Goal: Task Accomplishment & Management: Use online tool/utility

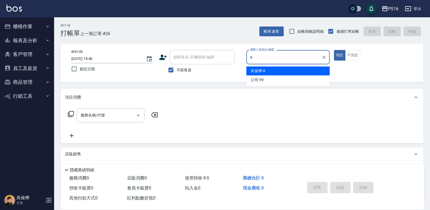
type input "6"
type button "true"
type input "[PERSON_NAME]-6"
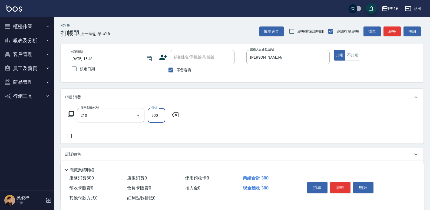
type input "[PERSON_NAME]洗髮精(210)"
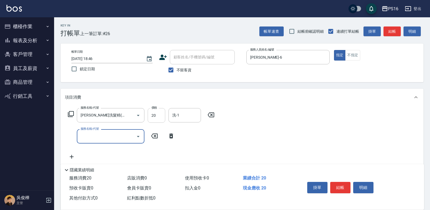
click at [151, 115] on input "20" at bounding box center [156, 115] width 18 height 15
type input "300"
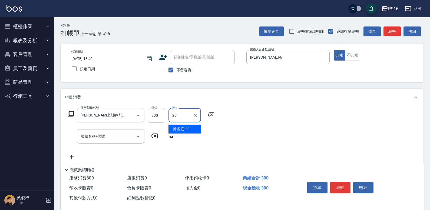
type input "黃姿庭-20"
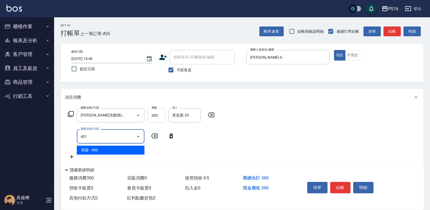
type input "剪髮(401)"
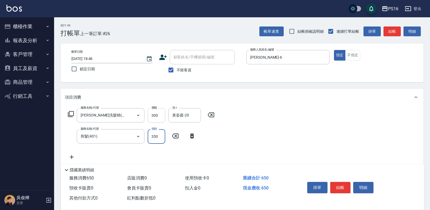
type input "350"
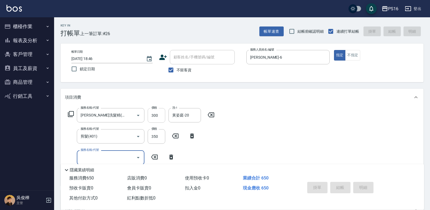
type input "2025/10/13 20:07"
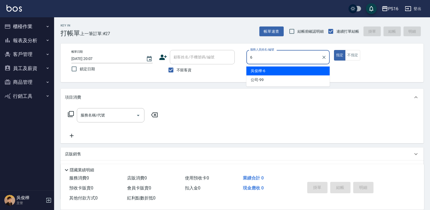
type input "吳俊樺-6"
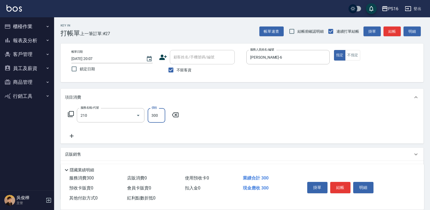
type input "歐娜洗髮精(210)"
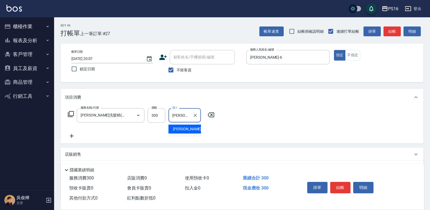
type input "林裕芳-21"
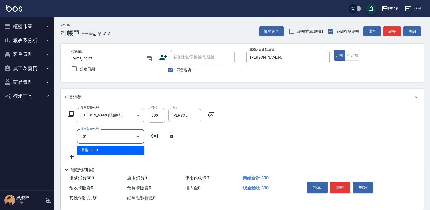
type input "剪髮(401)"
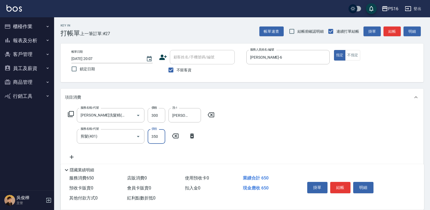
type input "350"
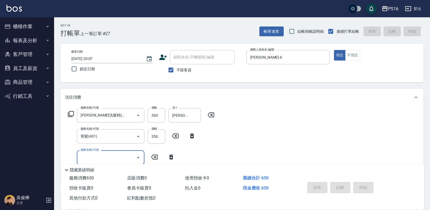
type input "2025/10/13 20:08"
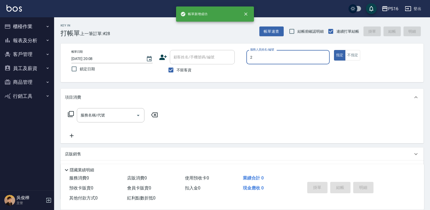
type input "張華涵-2"
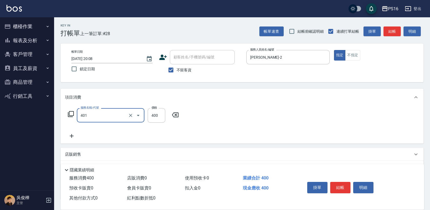
type input "剪髮(401)"
type input "300"
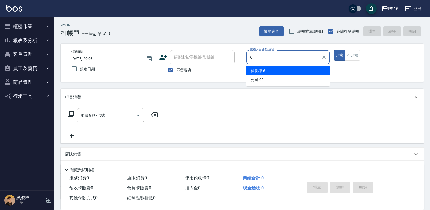
type input "吳俊樺-6"
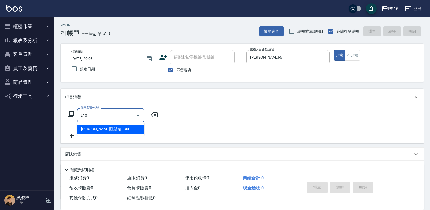
type input "歐娜洗髮精(210)"
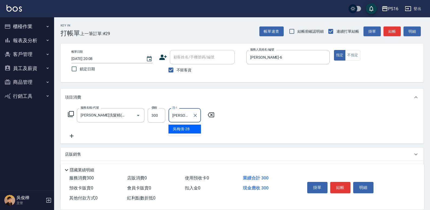
type input "吳梅倩-28"
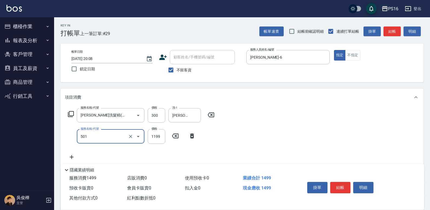
type input "染髮(501)"
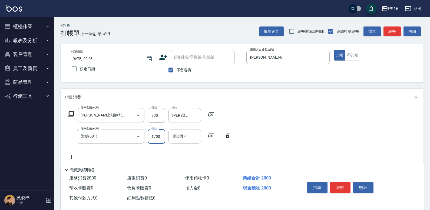
type input "1700"
type input "吳梅倩-28"
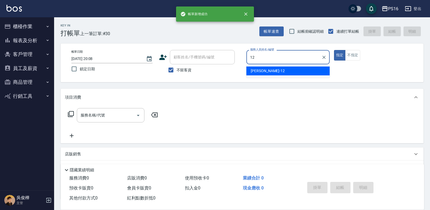
type input "林俞萱-12"
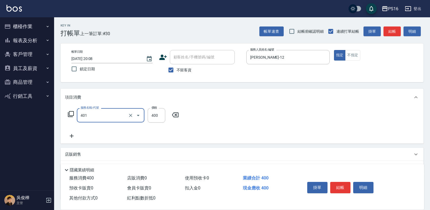
type input "剪髮(401)"
type input "300"
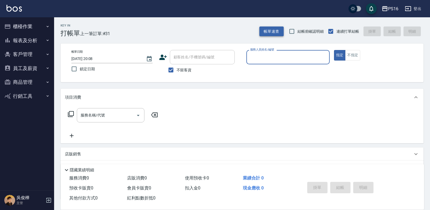
click at [270, 34] on button "帳單速查" at bounding box center [271, 31] width 24 height 10
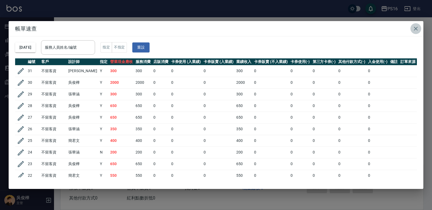
click at [415, 26] on icon "button" at bounding box center [416, 28] width 6 height 6
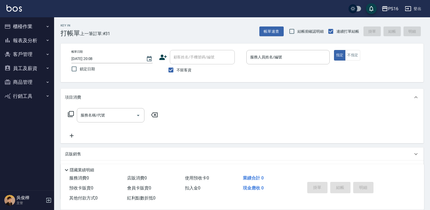
click at [416, 20] on div "Key In 打帳單 上一筆訂單:#31 帳單速查 結帳前確認明細 連續打單結帳 掛單 結帳 明細" at bounding box center [238, 27] width 369 height 20
click at [277, 33] on button "帳單速查" at bounding box center [271, 31] width 24 height 10
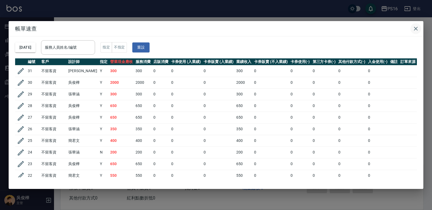
click at [415, 29] on icon "button" at bounding box center [416, 28] width 6 height 6
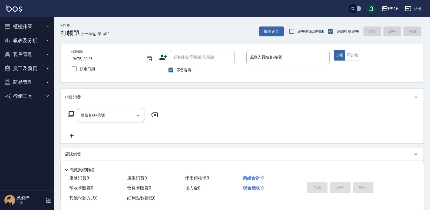
click at [42, 30] on button "櫃檯作業" at bounding box center [27, 26] width 50 height 14
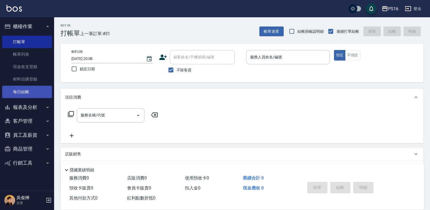
click at [36, 86] on link "每日結帳" at bounding box center [27, 92] width 50 height 12
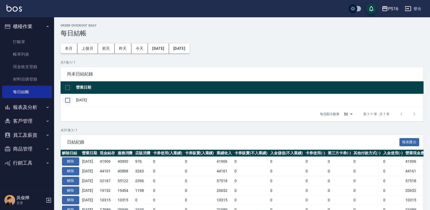
click at [68, 101] on input "checkbox" at bounding box center [67, 100] width 11 height 11
checkbox input "true"
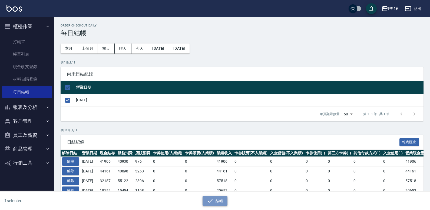
click at [220, 203] on button "結帳" at bounding box center [214, 201] width 25 height 10
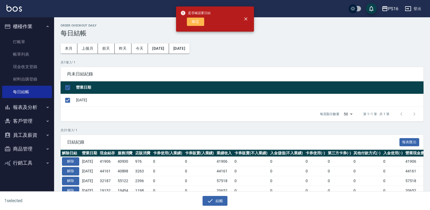
click at [187, 21] on button "確定" at bounding box center [195, 22] width 17 height 8
checkbox input "false"
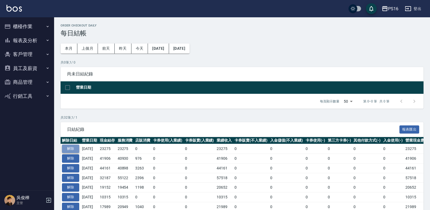
click at [71, 149] on button "解除" at bounding box center [70, 149] width 17 height 8
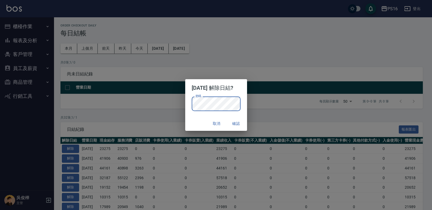
click at [240, 123] on button "確認" at bounding box center [236, 124] width 17 height 10
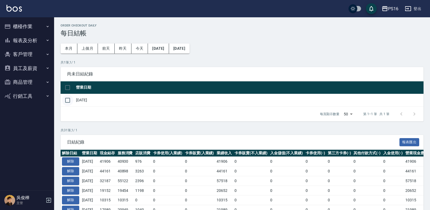
click at [68, 97] on input "checkbox" at bounding box center [67, 100] width 11 height 11
checkbox input "true"
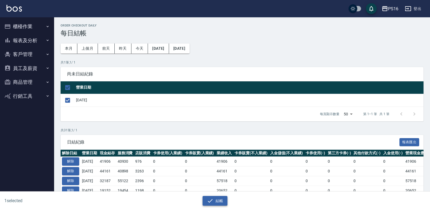
drag, startPoint x: 215, startPoint y: 208, endPoint x: 216, endPoint y: 203, distance: 4.7
click at [215, 207] on div "1 selected 結帳" at bounding box center [215, 201] width 430 height 19
click at [216, 200] on button "結帳" at bounding box center [214, 201] width 25 height 10
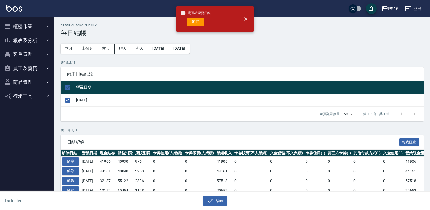
click at [192, 22] on button "確定" at bounding box center [195, 22] width 17 height 8
checkbox input "false"
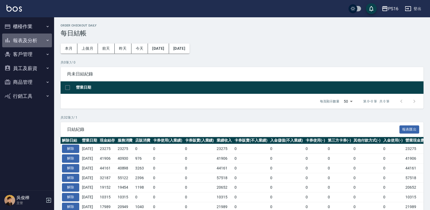
click at [34, 38] on button "報表及分析" at bounding box center [27, 40] width 50 height 14
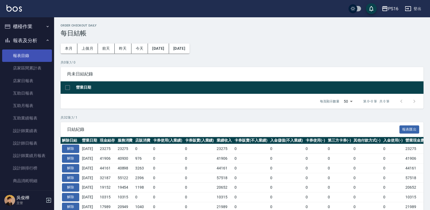
click at [34, 54] on link "報表目錄" at bounding box center [27, 55] width 50 height 12
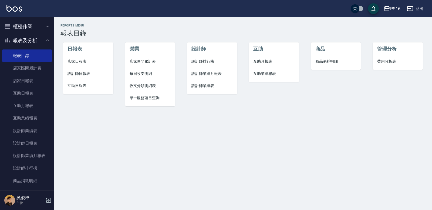
click at [87, 61] on span "店家日報表" at bounding box center [88, 62] width 41 height 6
click at [88, 74] on span "設計師日報表" at bounding box center [88, 74] width 41 height 6
click at [85, 84] on span "互助日報表" at bounding box center [88, 86] width 41 height 6
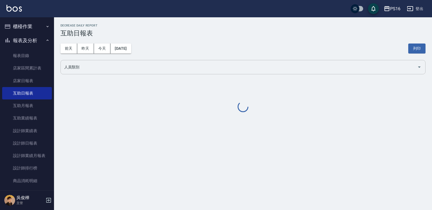
click at [108, 65] on input "人員類別" at bounding box center [239, 66] width 352 height 9
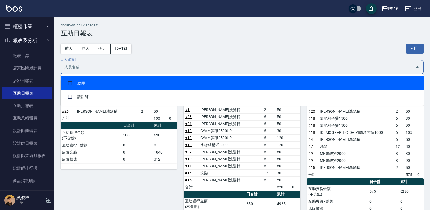
click at [101, 83] on li "助理" at bounding box center [242, 83] width 363 height 14
checkbox input "true"
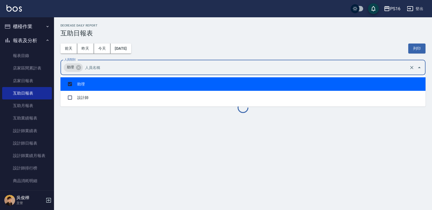
click at [197, 50] on div "前天 昨天 今天 2025/10/13 列印" at bounding box center [243, 48] width 365 height 23
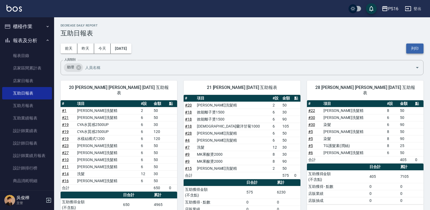
click at [417, 48] on button "列印" at bounding box center [414, 48] width 17 height 10
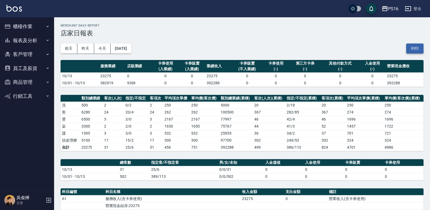
click at [414, 47] on button "列印" at bounding box center [414, 48] width 17 height 10
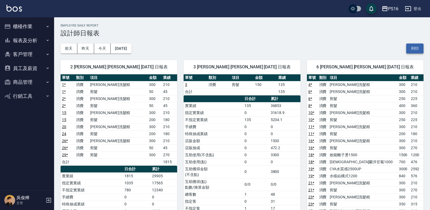
click at [408, 50] on button "列印" at bounding box center [414, 48] width 17 height 10
